Goal: Task Accomplishment & Management: Complete application form

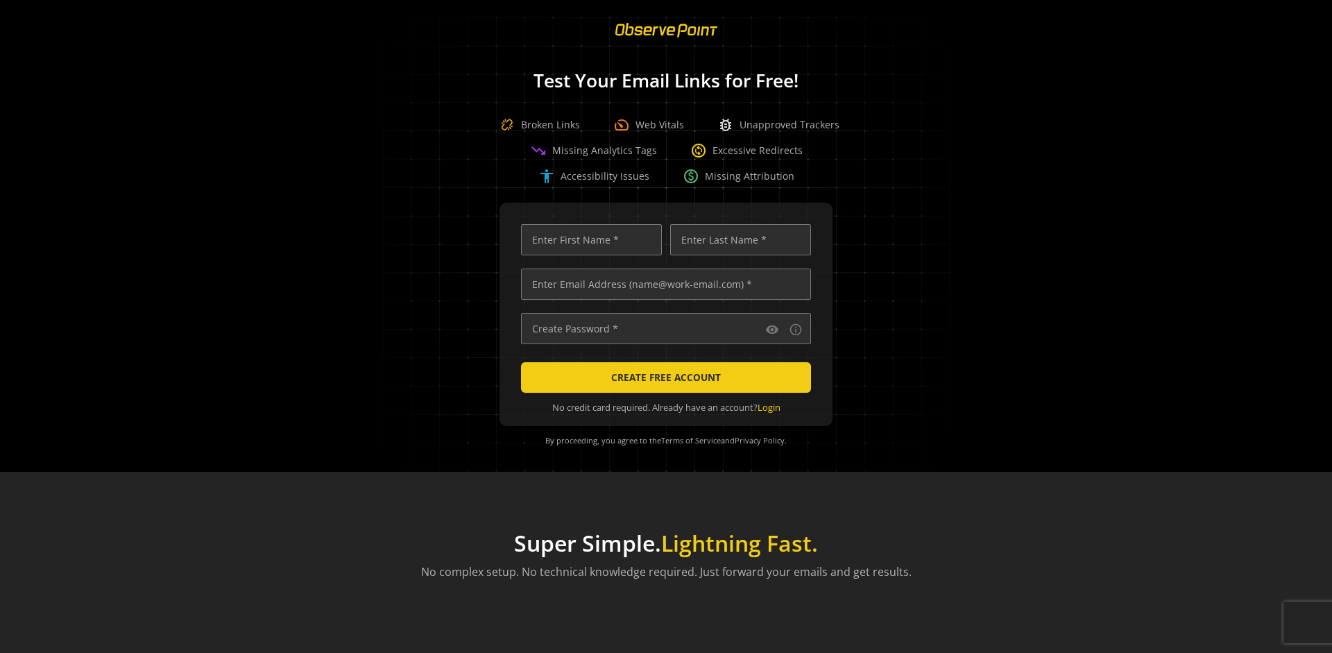
scroll to position [0, 4487]
click at [662, 284] on input "text" at bounding box center [666, 283] width 290 height 31
type input "[EMAIL_ADDRESS][DOMAIN_NAME]"
click at [587, 239] on input "text" at bounding box center [591, 239] width 141 height 31
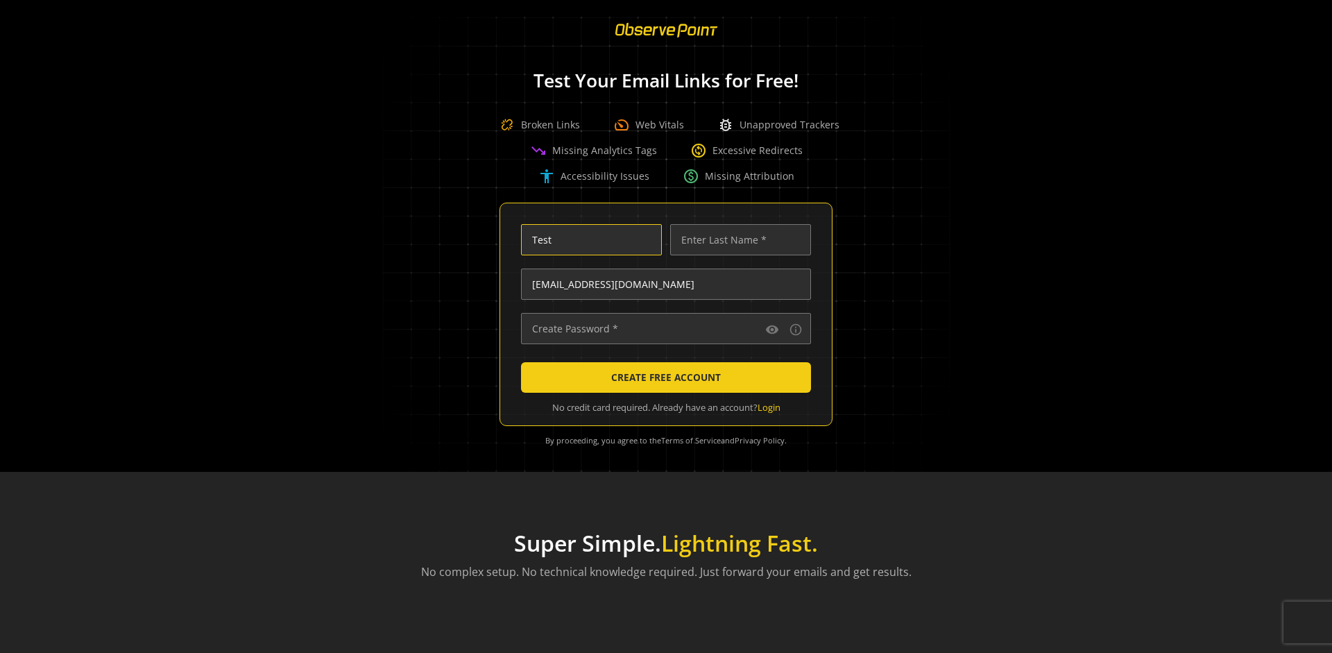
scroll to position [0, 0]
type input "Test"
click at [737, 239] on input "text" at bounding box center [740, 239] width 141 height 31
type input "Test"
click at [662, 328] on input "text" at bounding box center [666, 328] width 290 height 31
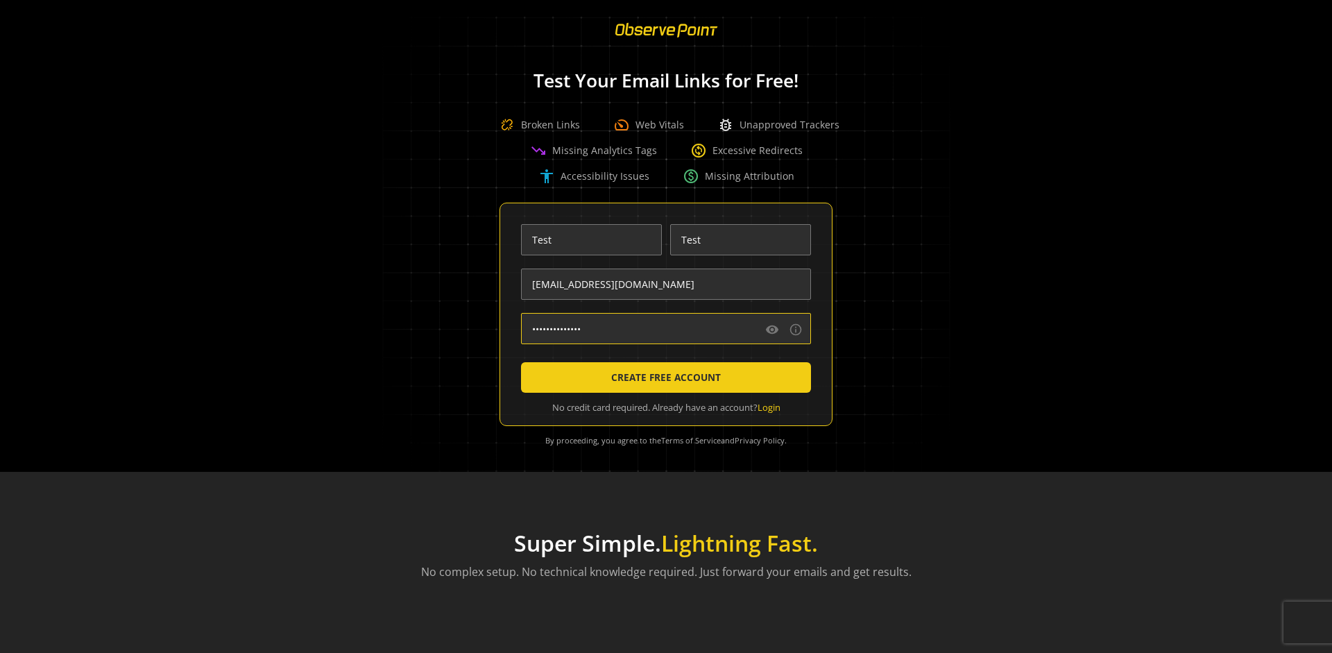
type input "••••••••••••••"
click at [662, 377] on span "CREATE FREE ACCOUNT" at bounding box center [666, 377] width 110 height 25
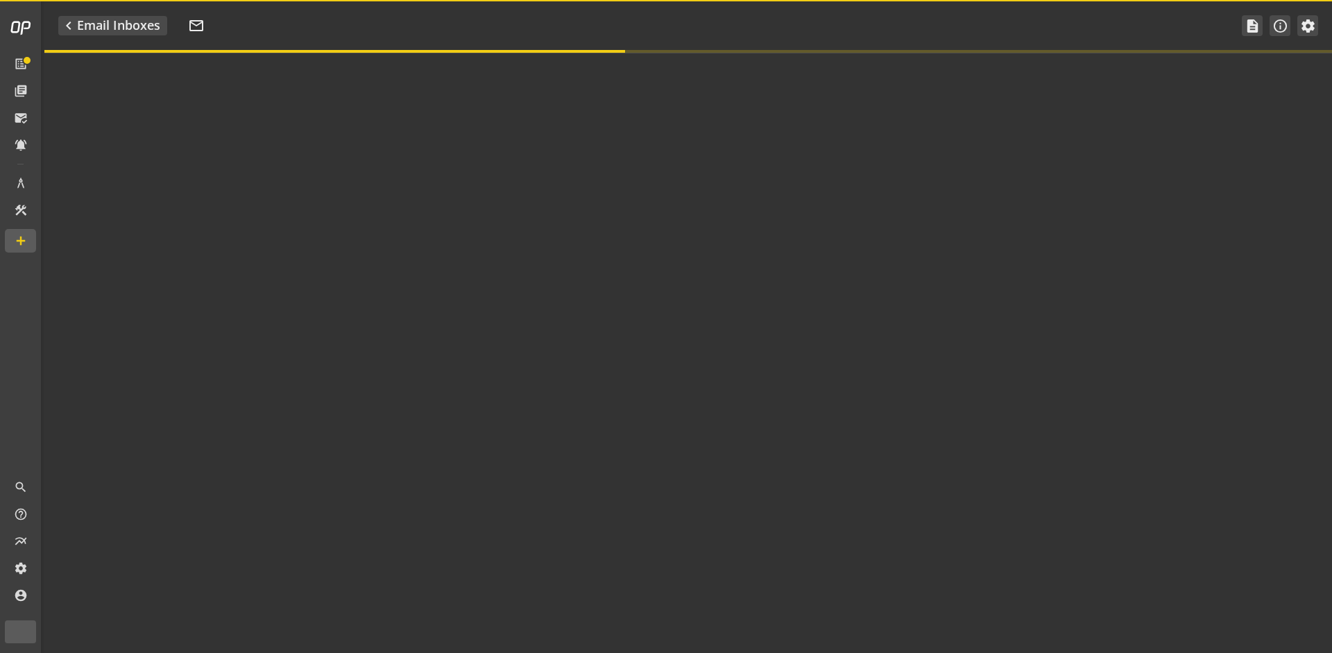
type textarea "Welcome to ObservePoint! This is your default email inbox for testing."
